Goal: Task Accomplishment & Management: Use online tool/utility

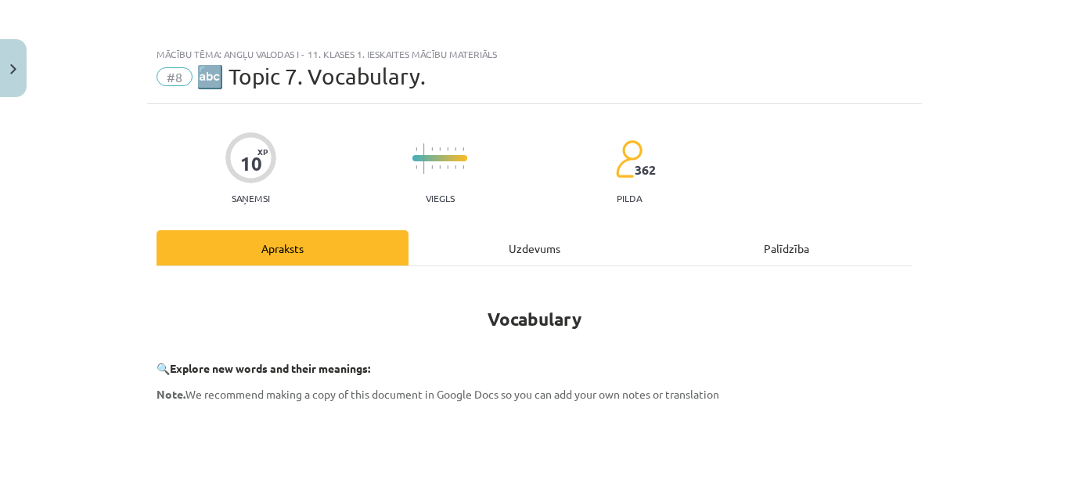
click at [523, 236] on div "Uzdevums" at bounding box center [535, 247] width 252 height 35
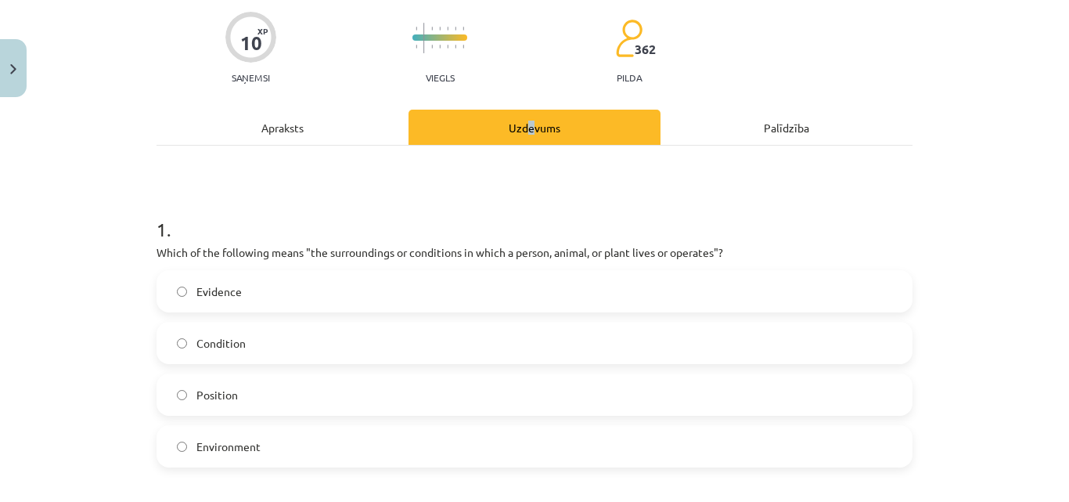
scroll to position [196, 0]
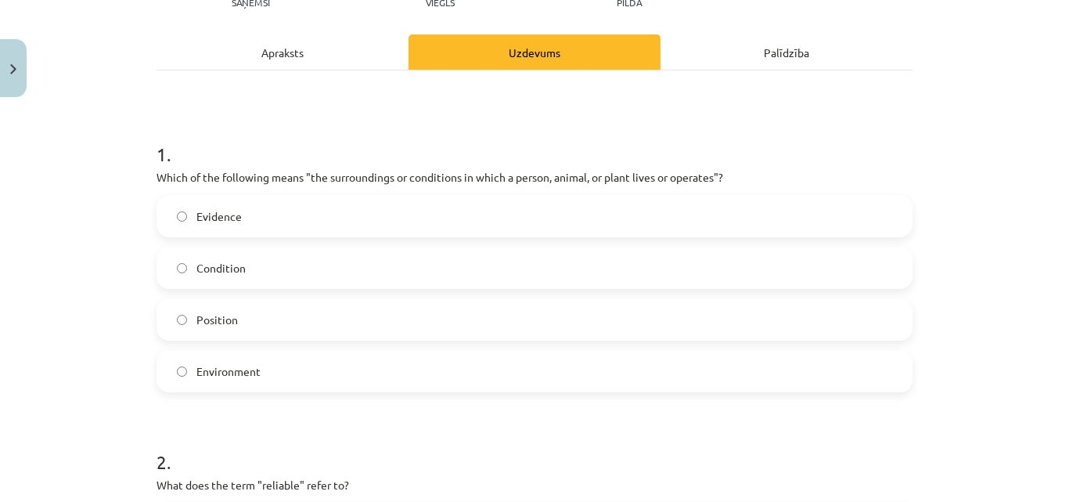
click at [243, 378] on span "Environment" at bounding box center [228, 371] width 64 height 16
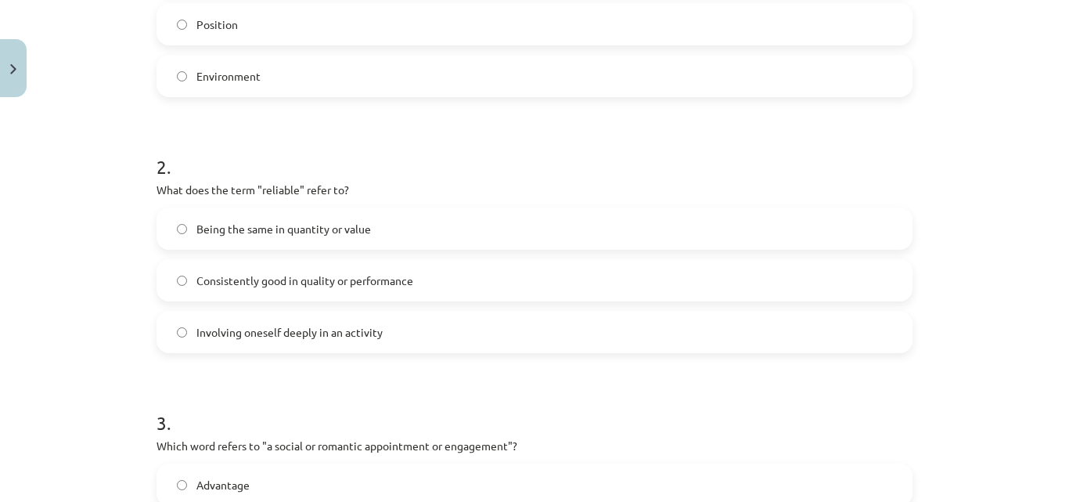
scroll to position [509, 0]
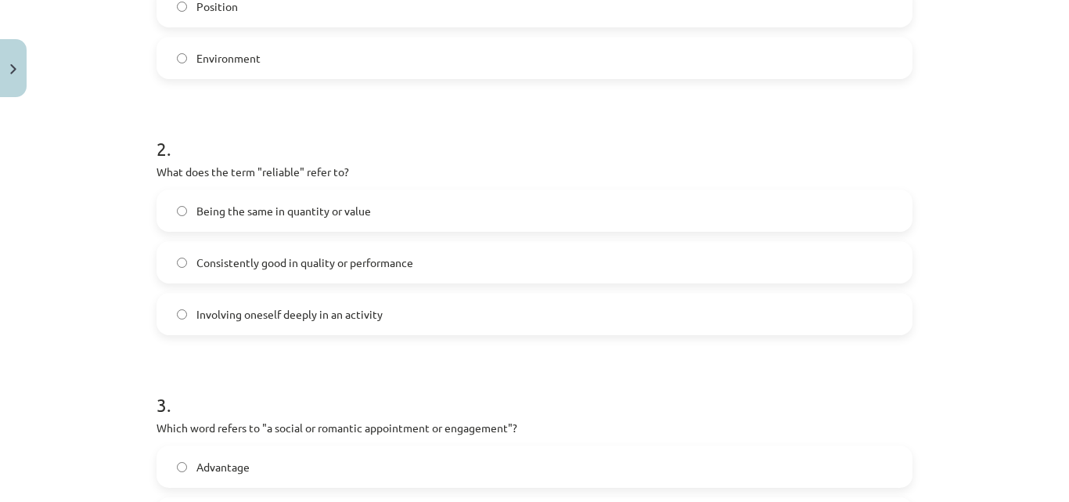
click at [430, 267] on label "Consistently good in quality or performance" at bounding box center [534, 262] width 753 height 39
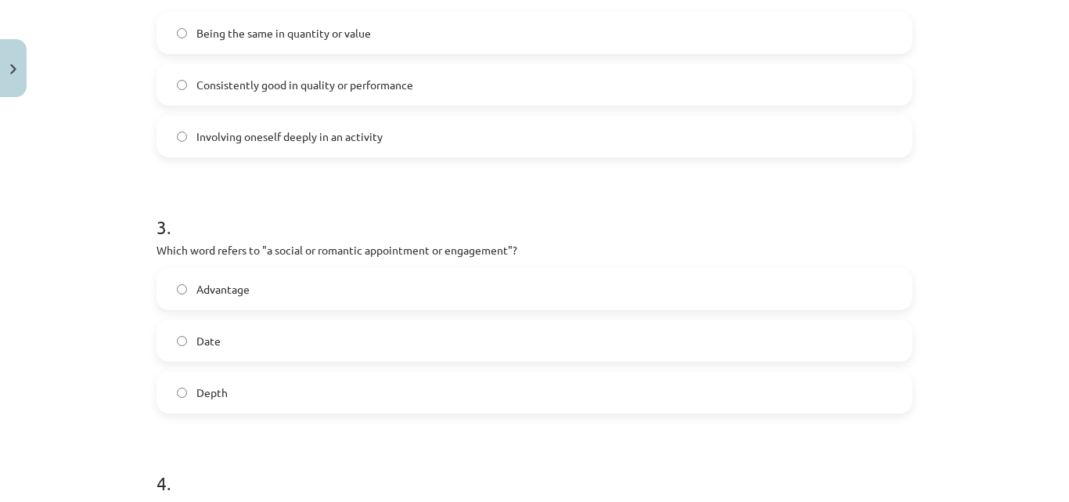
scroll to position [744, 0]
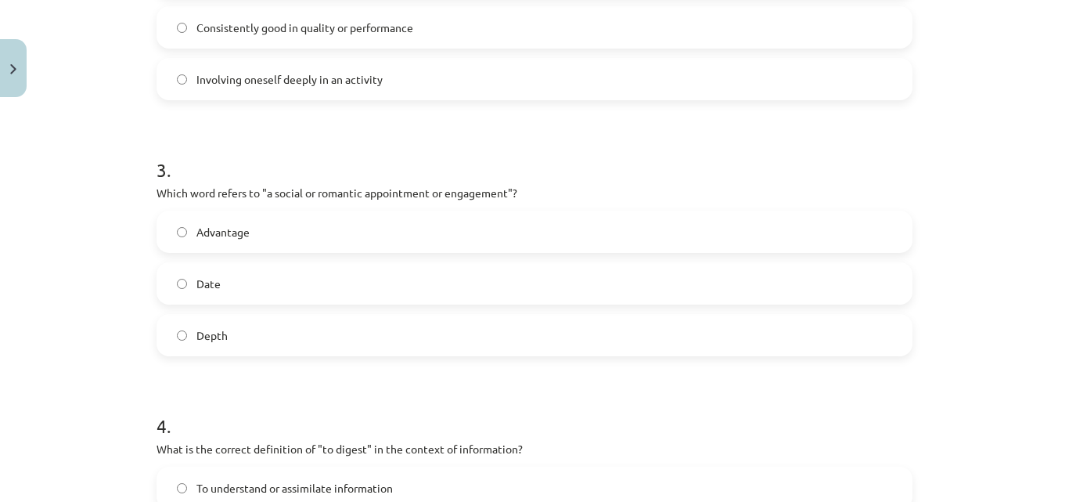
click at [351, 275] on label "Date" at bounding box center [534, 283] width 753 height 39
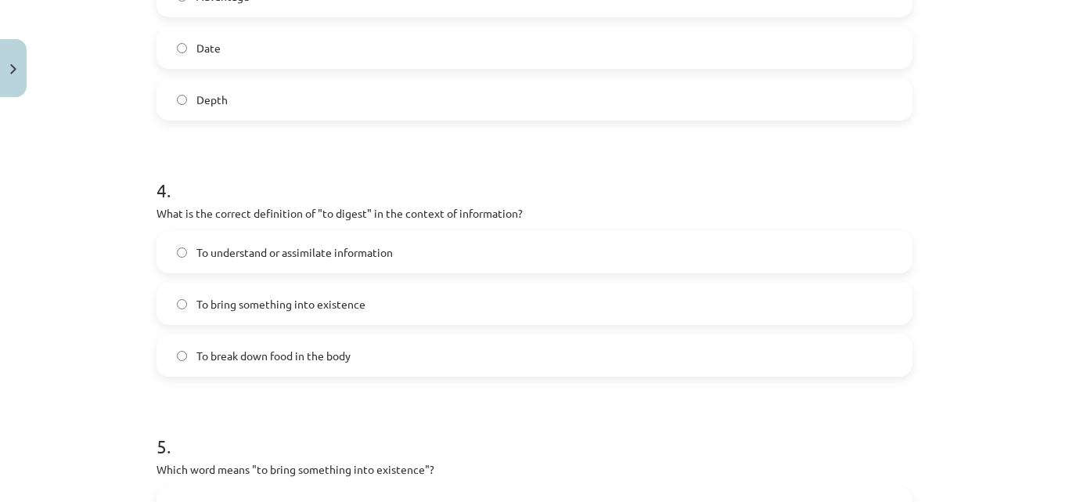
scroll to position [1057, 0]
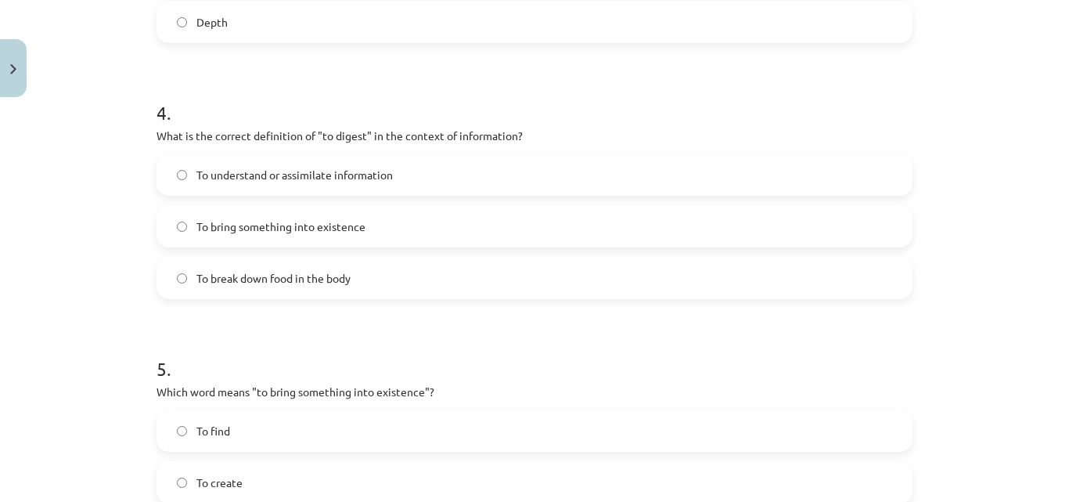
click at [433, 283] on label "To break down food in the body" at bounding box center [534, 277] width 753 height 39
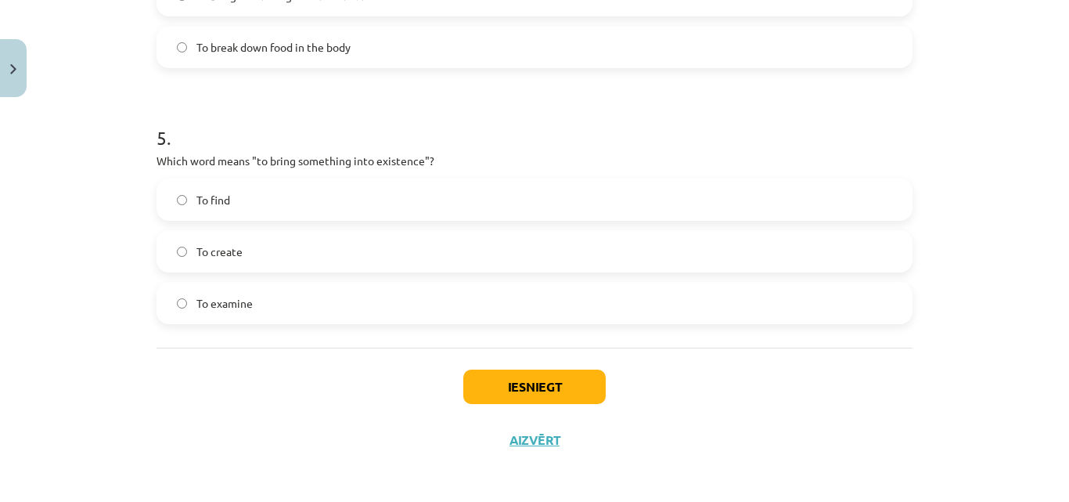
scroll to position [1291, 0]
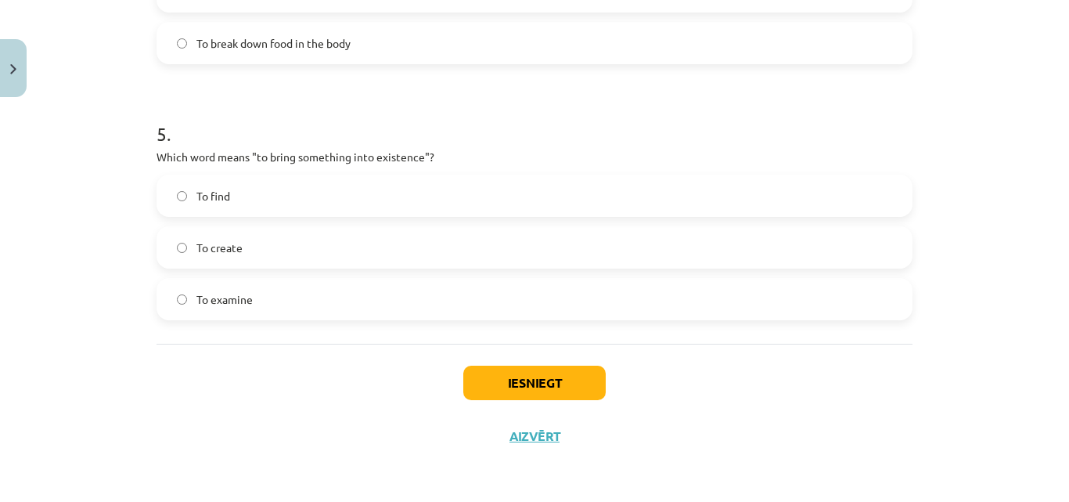
click at [334, 246] on label "To create" at bounding box center [534, 247] width 753 height 39
click at [528, 388] on button "Iesniegt" at bounding box center [534, 383] width 142 height 34
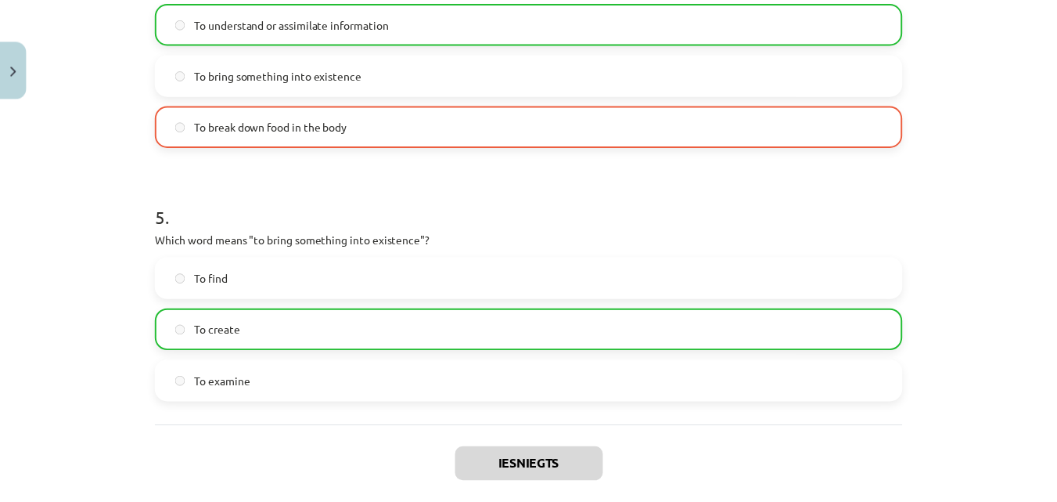
scroll to position [1057, 0]
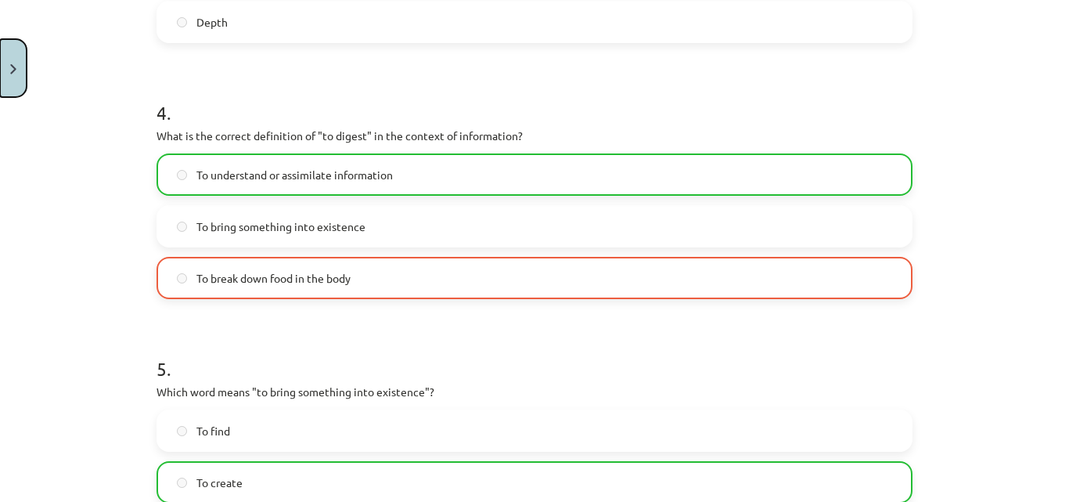
click at [21, 72] on button "Close" at bounding box center [13, 68] width 27 height 58
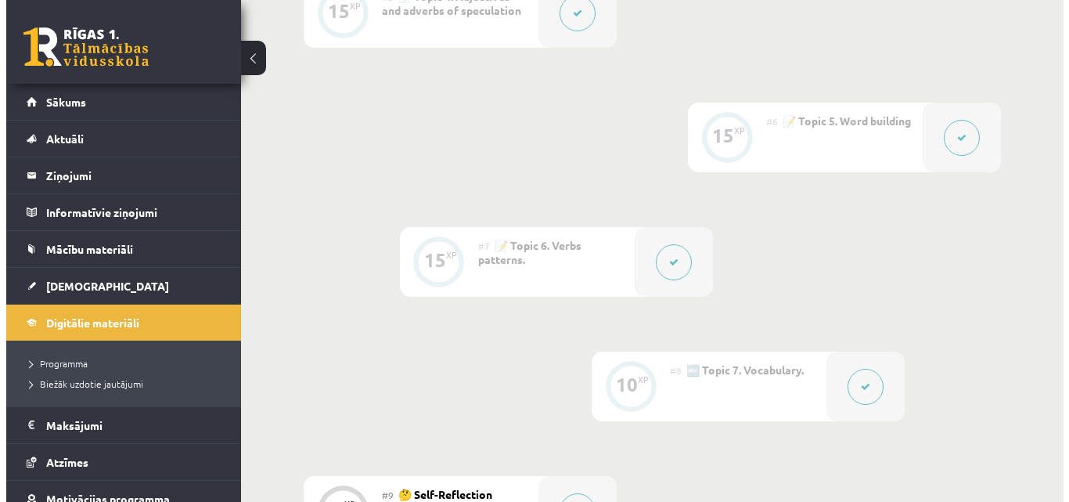
scroll to position [1037, 0]
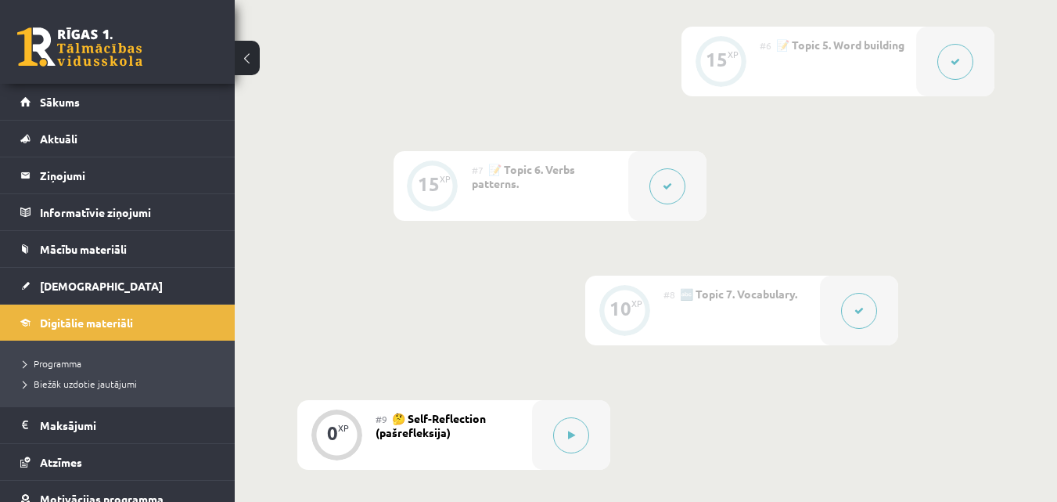
click at [823, 313] on div at bounding box center [859, 311] width 78 height 70
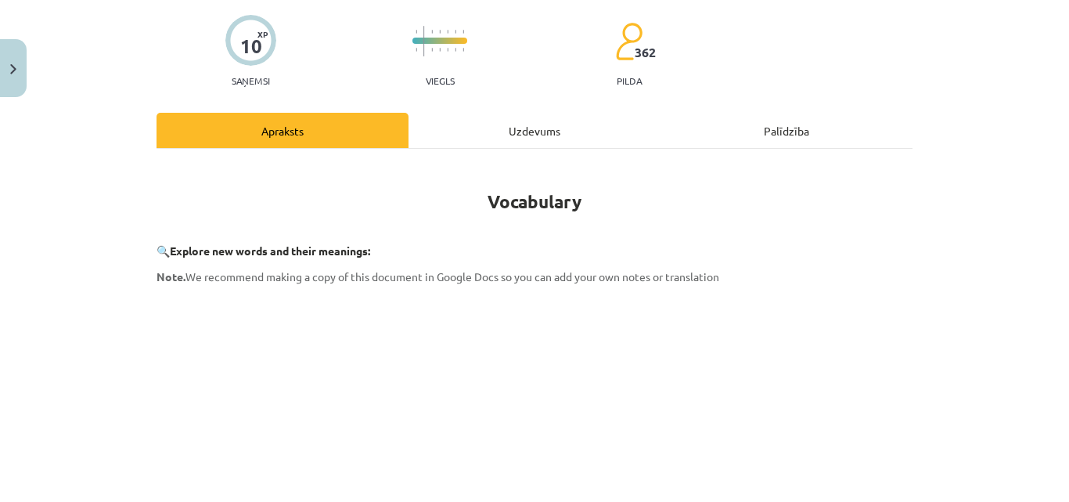
scroll to position [0, 0]
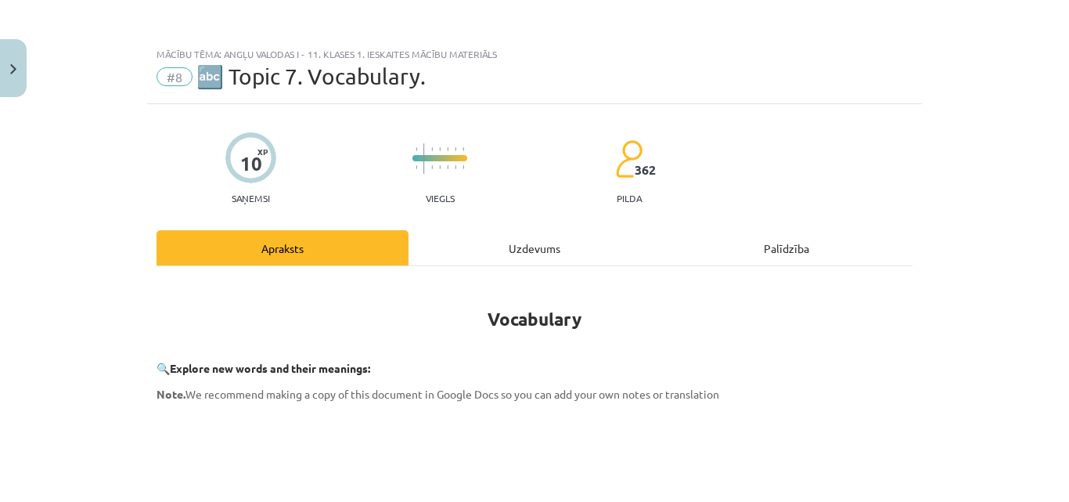
click at [569, 260] on div "Uzdevums" at bounding box center [535, 247] width 252 height 35
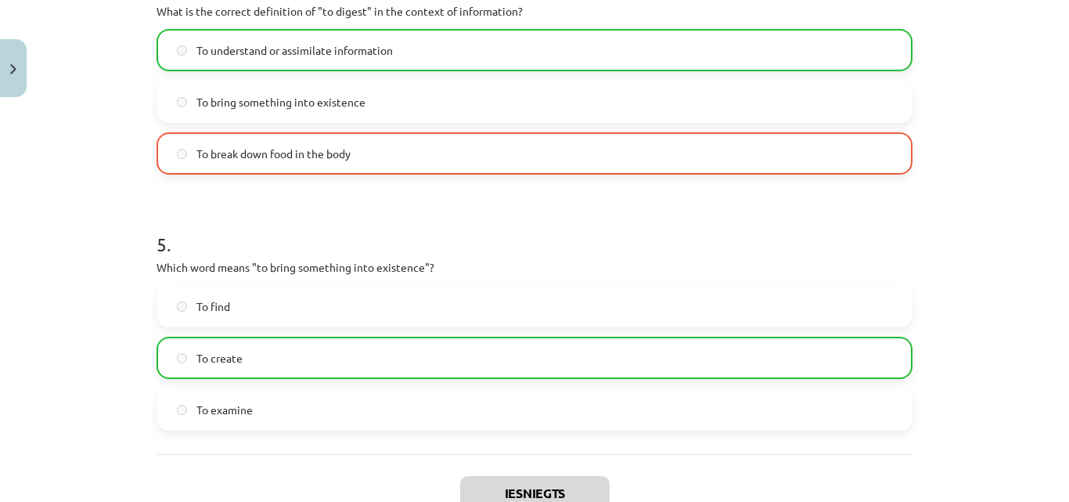
scroll to position [1342, 0]
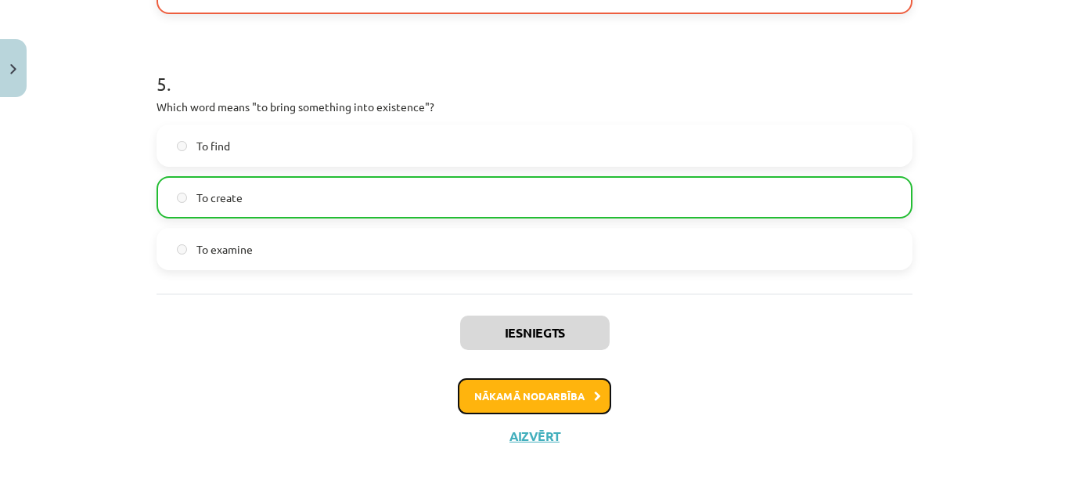
click at [478, 384] on button "Nākamā nodarbība" at bounding box center [534, 396] width 153 height 36
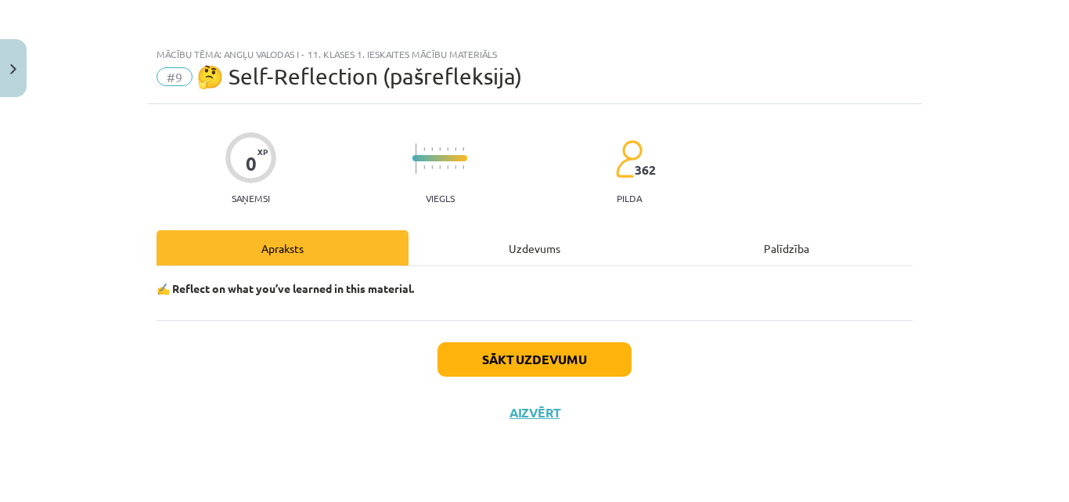
scroll to position [0, 0]
click at [524, 359] on button "Sākt uzdevumu" at bounding box center [535, 359] width 194 height 34
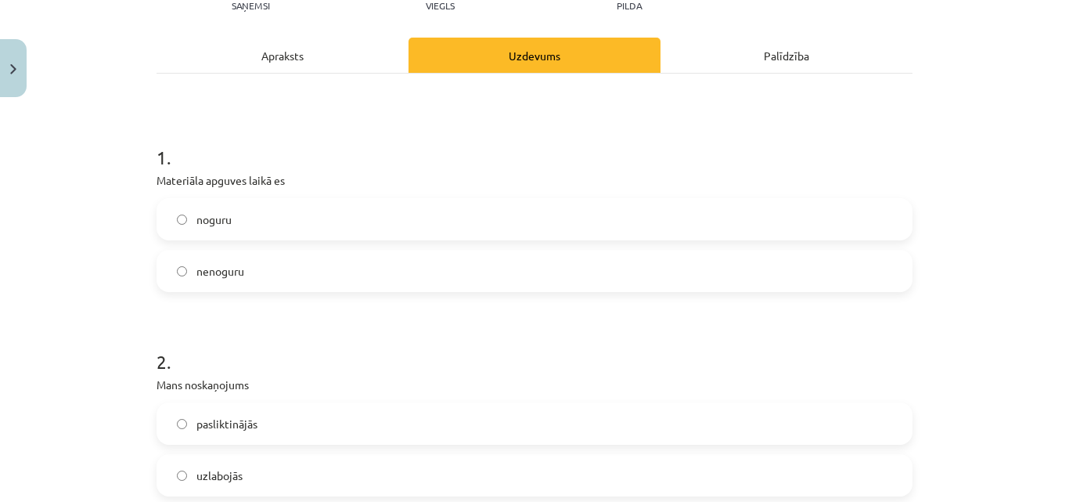
scroll to position [235, 0]
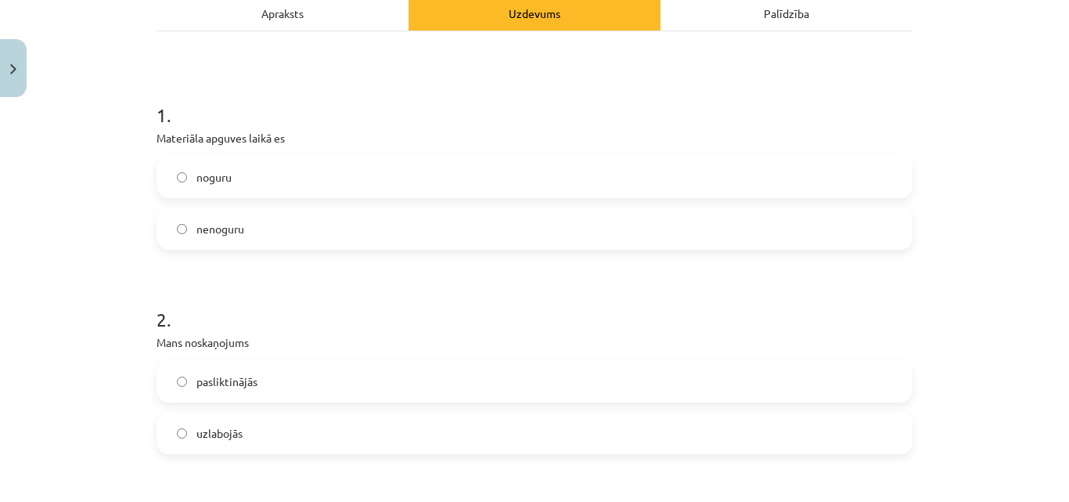
click at [217, 232] on span "nenoguru" at bounding box center [220, 229] width 48 height 16
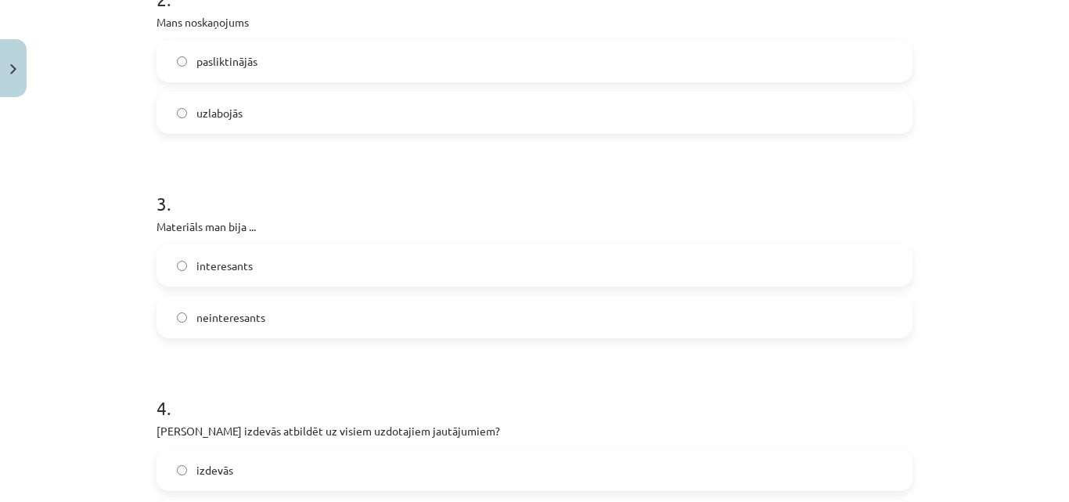
scroll to position [626, 0]
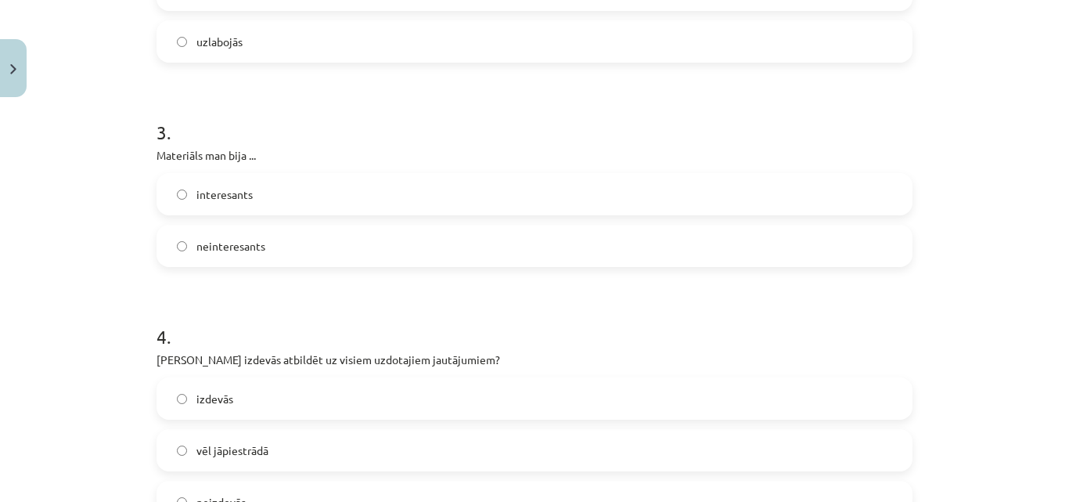
click at [267, 202] on label "interesants" at bounding box center [534, 194] width 753 height 39
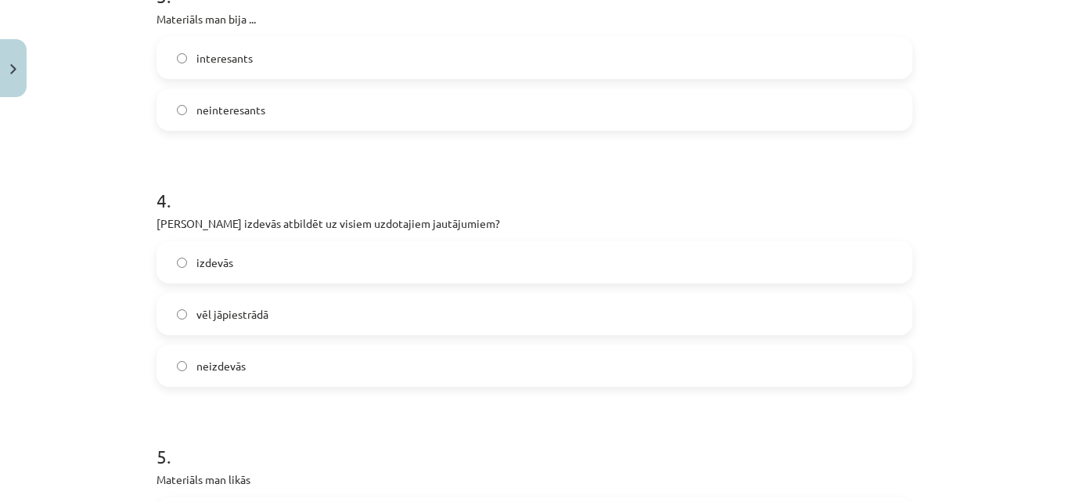
scroll to position [783, 0]
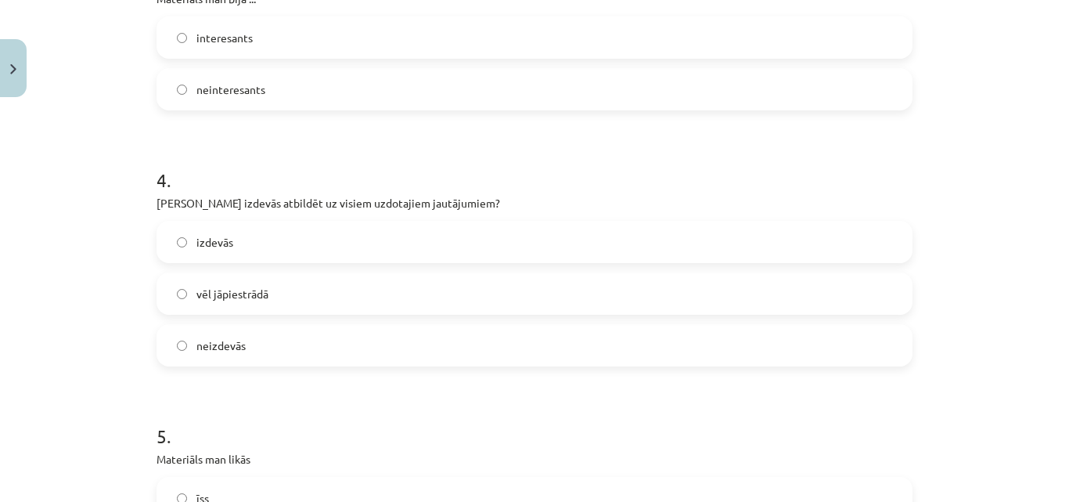
click at [291, 303] on label "vēl jāpiestrādā" at bounding box center [534, 293] width 753 height 39
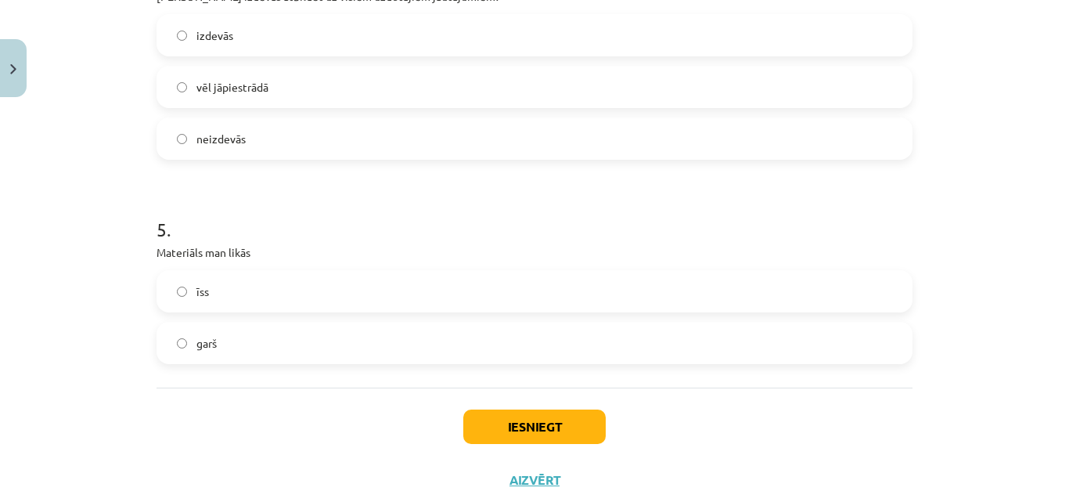
scroll to position [1033, 0]
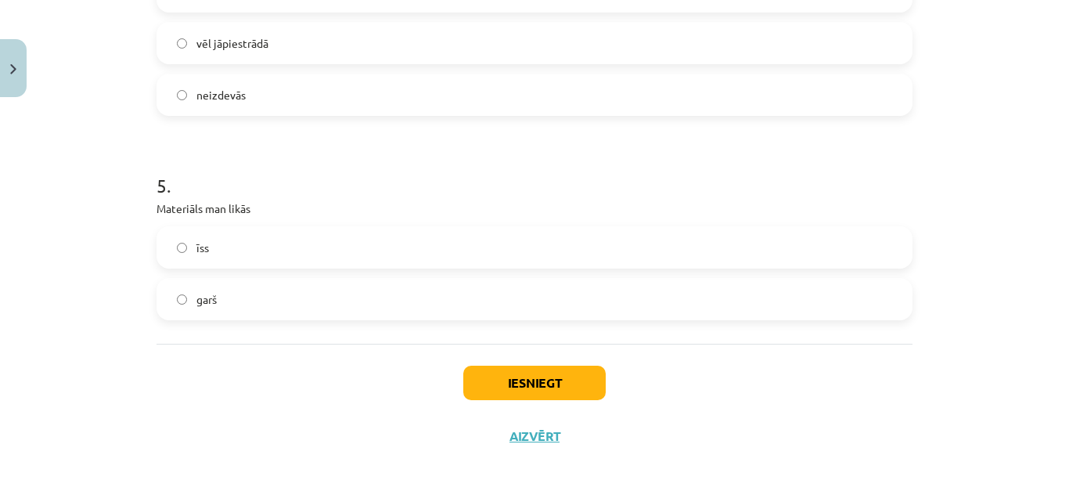
click at [279, 260] on label "īss" at bounding box center [534, 247] width 753 height 39
click at [512, 387] on button "Iesniegt" at bounding box center [534, 383] width 142 height 34
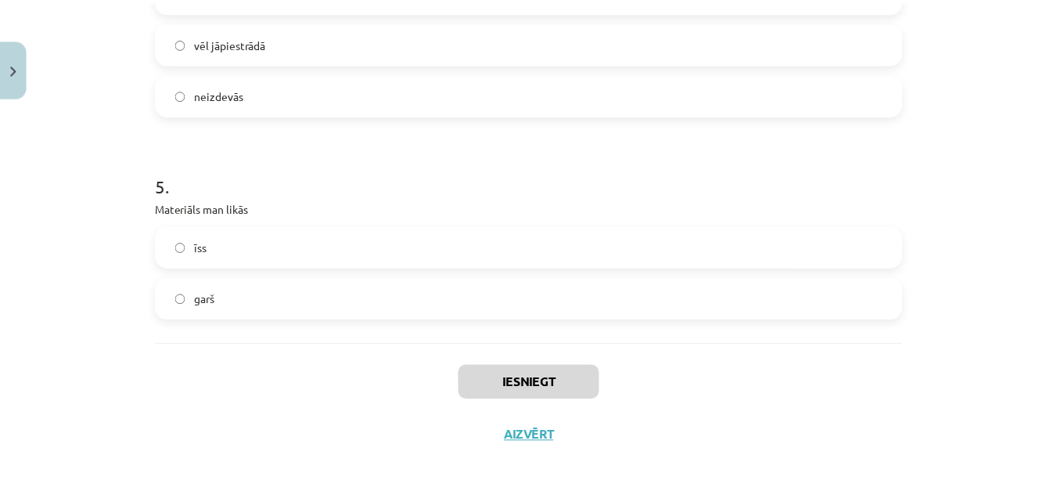
scroll to position [1036, 0]
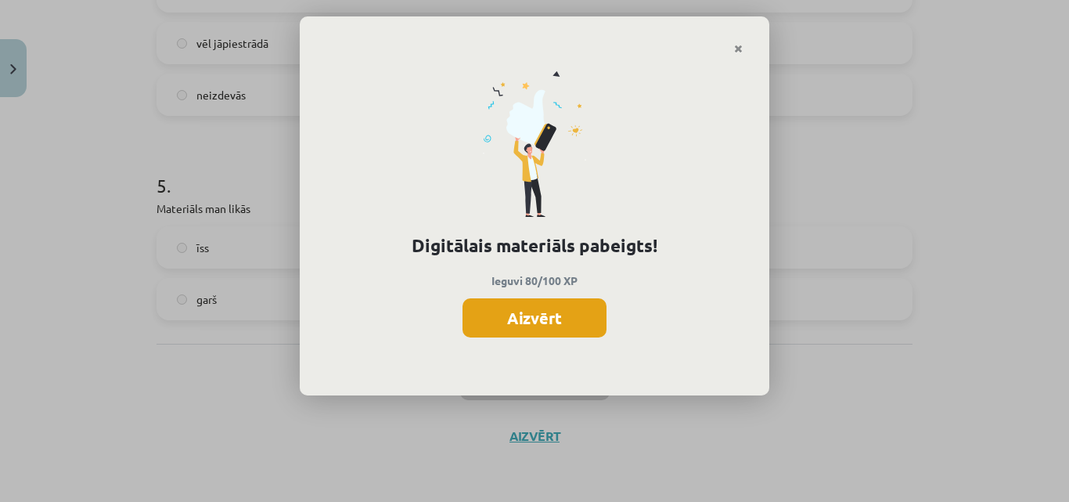
click at [530, 322] on button "Aizvērt" at bounding box center [535, 317] width 144 height 39
